Goal: Find specific page/section: Find specific page/section

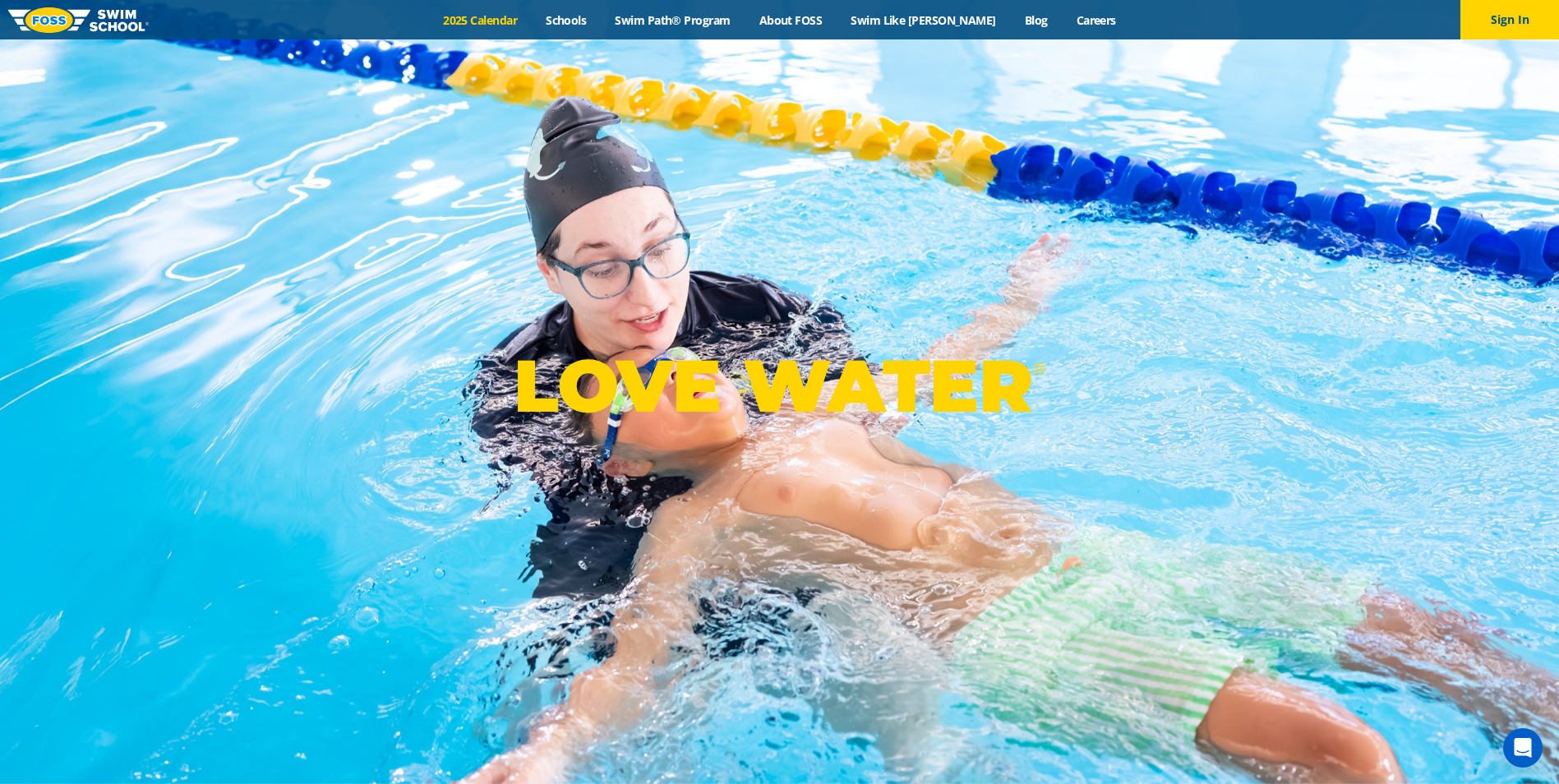
click at [505, 16] on link "2025 Calendar" at bounding box center [480, 20] width 103 height 16
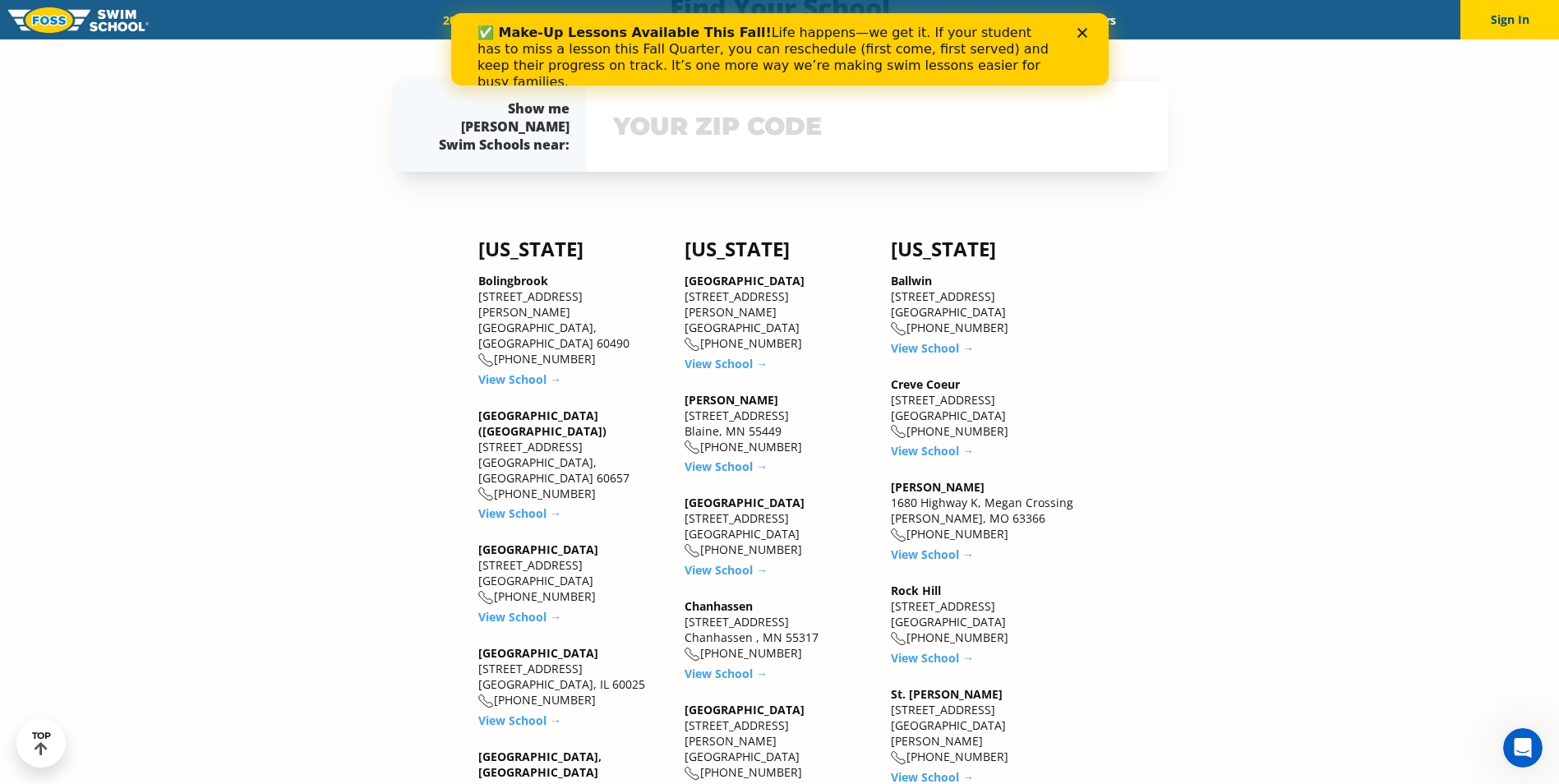
click at [763, 145] on input "text" at bounding box center [877, 126] width 536 height 48
type input "80109"
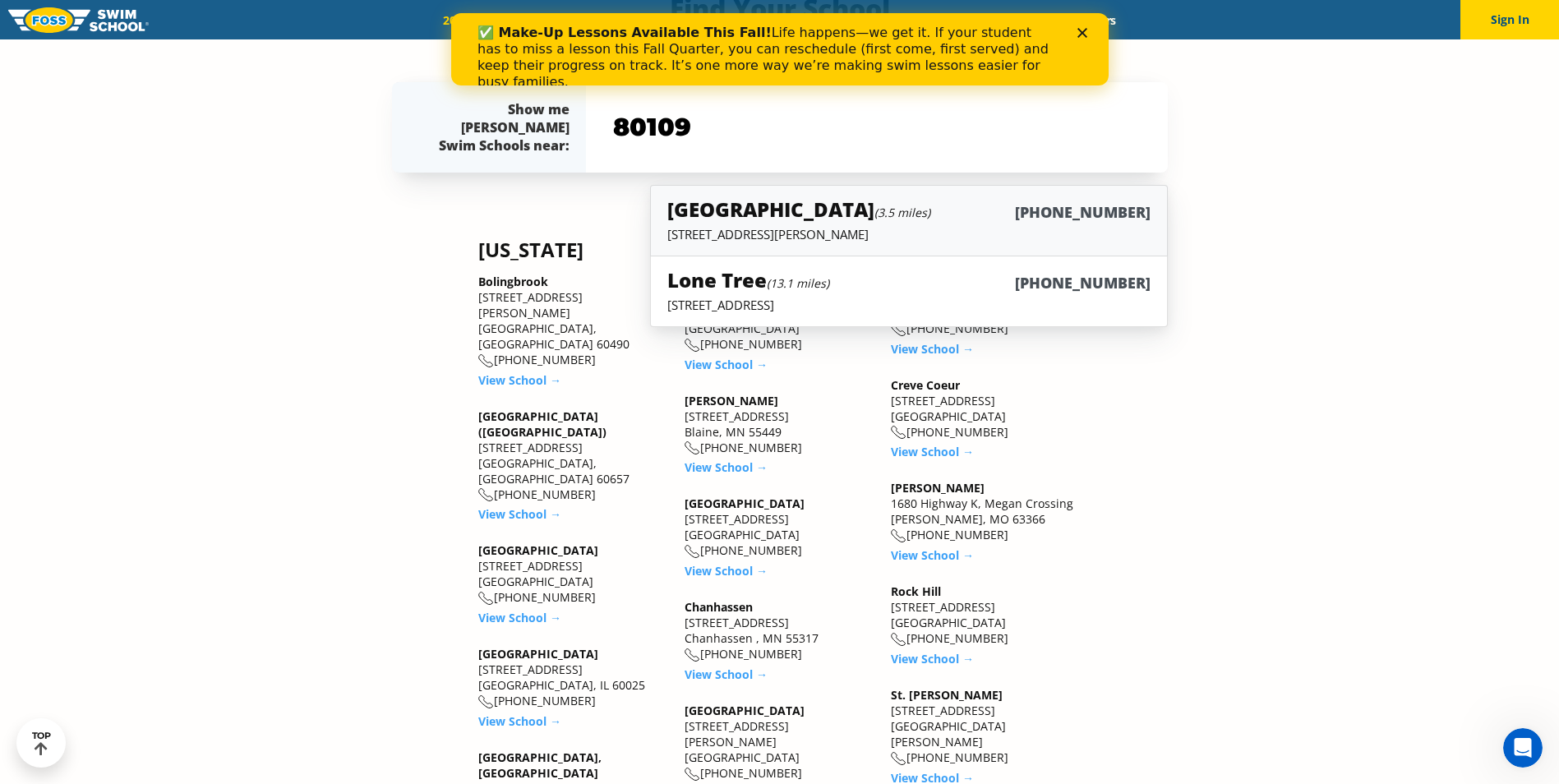
click at [771, 211] on h5 "Castle Rock (3.5 miles)" at bounding box center [798, 209] width 263 height 27
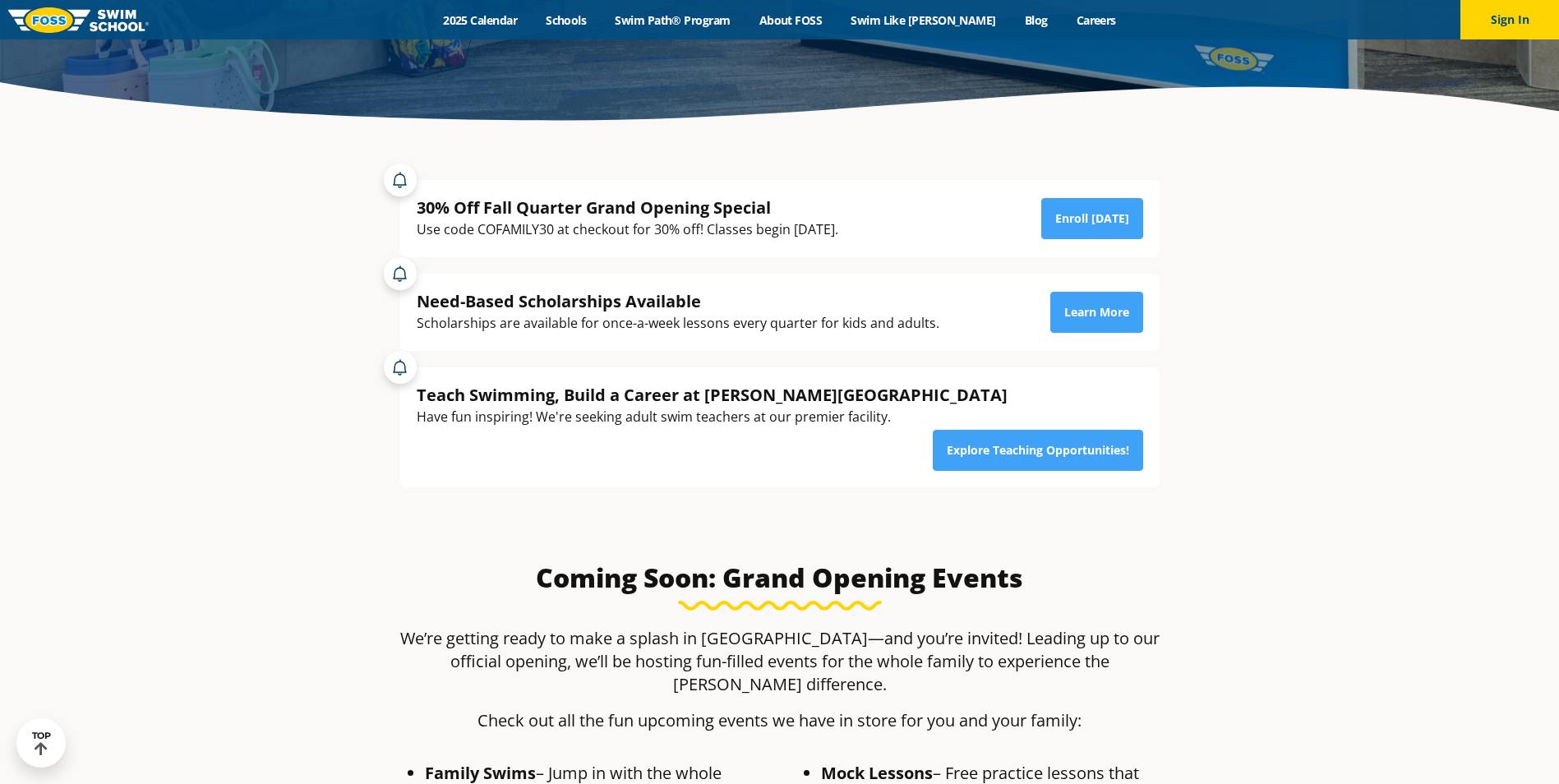
scroll to position [328, 0]
